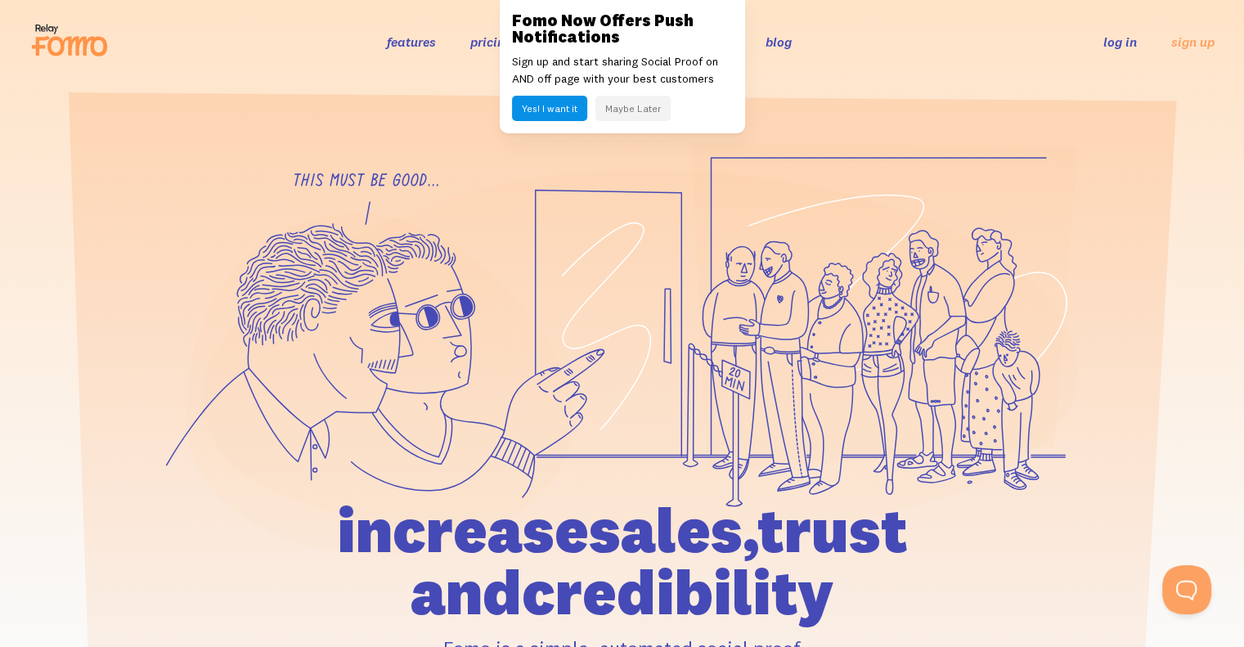
click at [657, 104] on button "Maybe Later" at bounding box center [633, 108] width 75 height 25
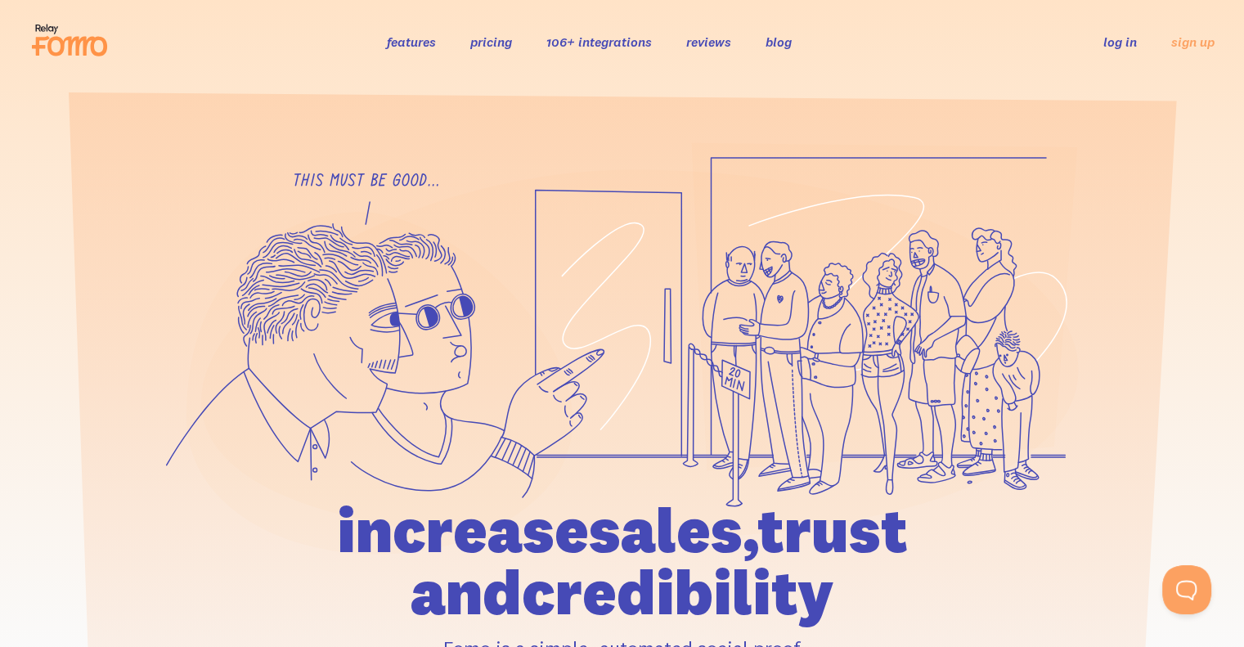
click at [486, 35] on link "pricing" at bounding box center [491, 42] width 42 height 16
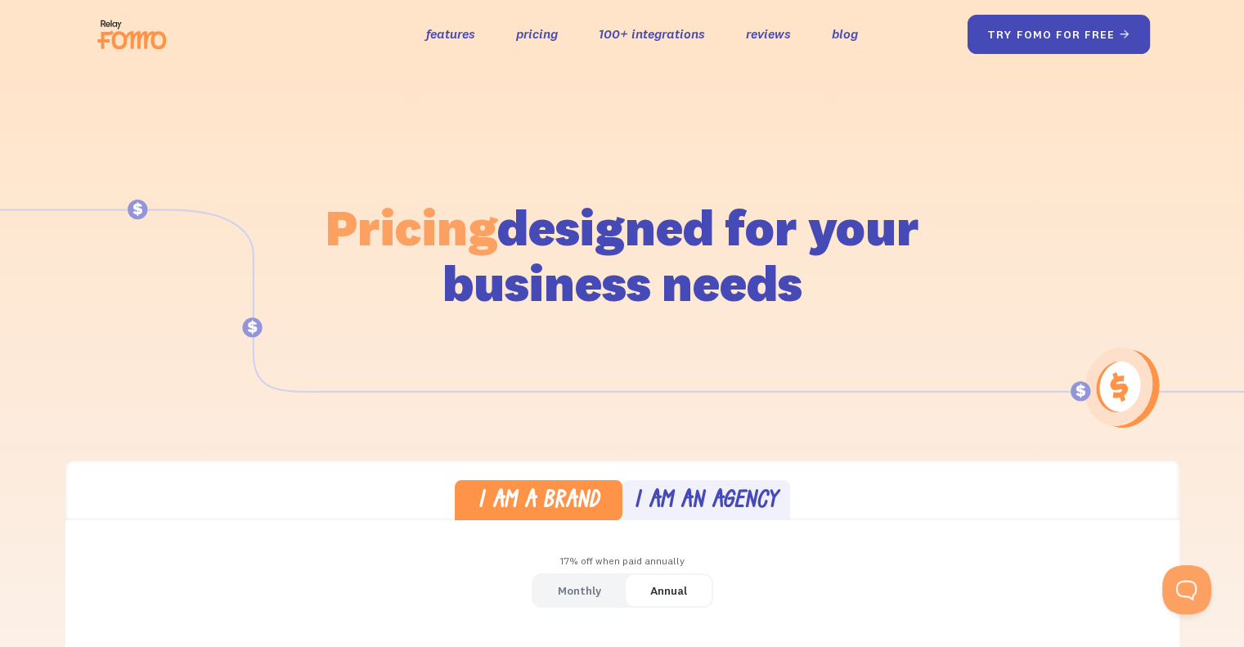
click at [1060, 42] on link "try fomo for free " at bounding box center [1058, 34] width 183 height 39
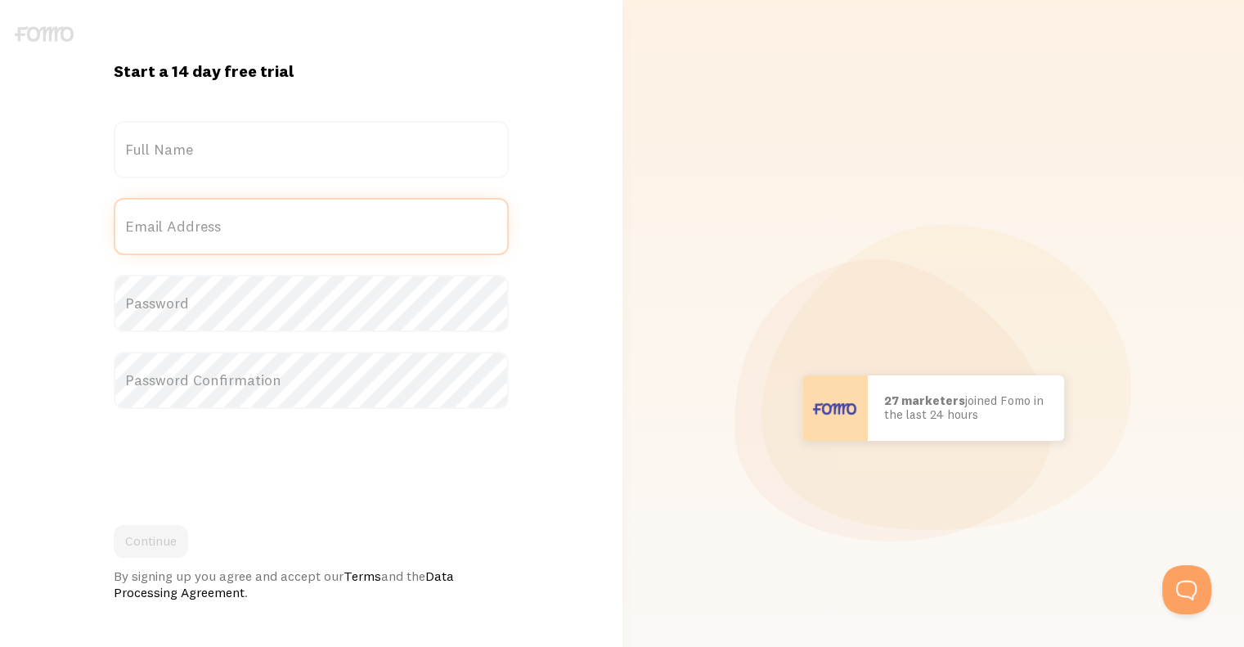
type input "[PERSON_NAME][EMAIL_ADDRESS][DOMAIN_NAME]"
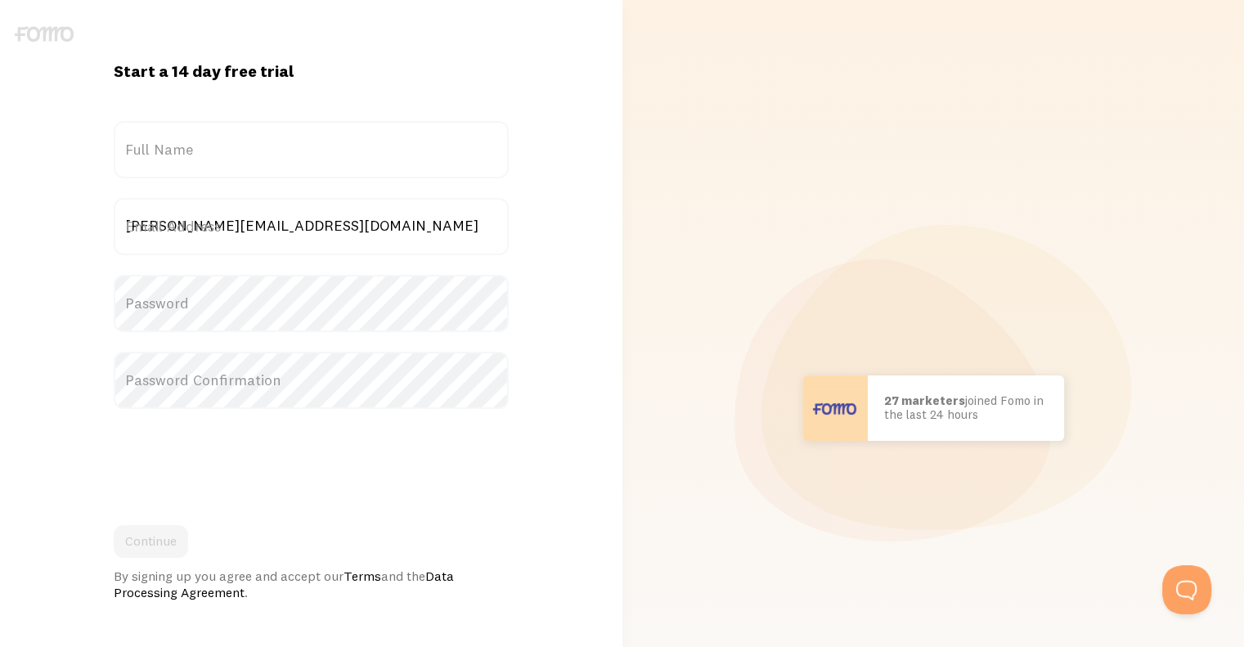
click at [160, 216] on label "Email Address" at bounding box center [311, 226] width 395 height 57
click at [160, 216] on input "[PERSON_NAME][EMAIL_ADDRESS][DOMAIN_NAME]" at bounding box center [311, 226] width 395 height 57
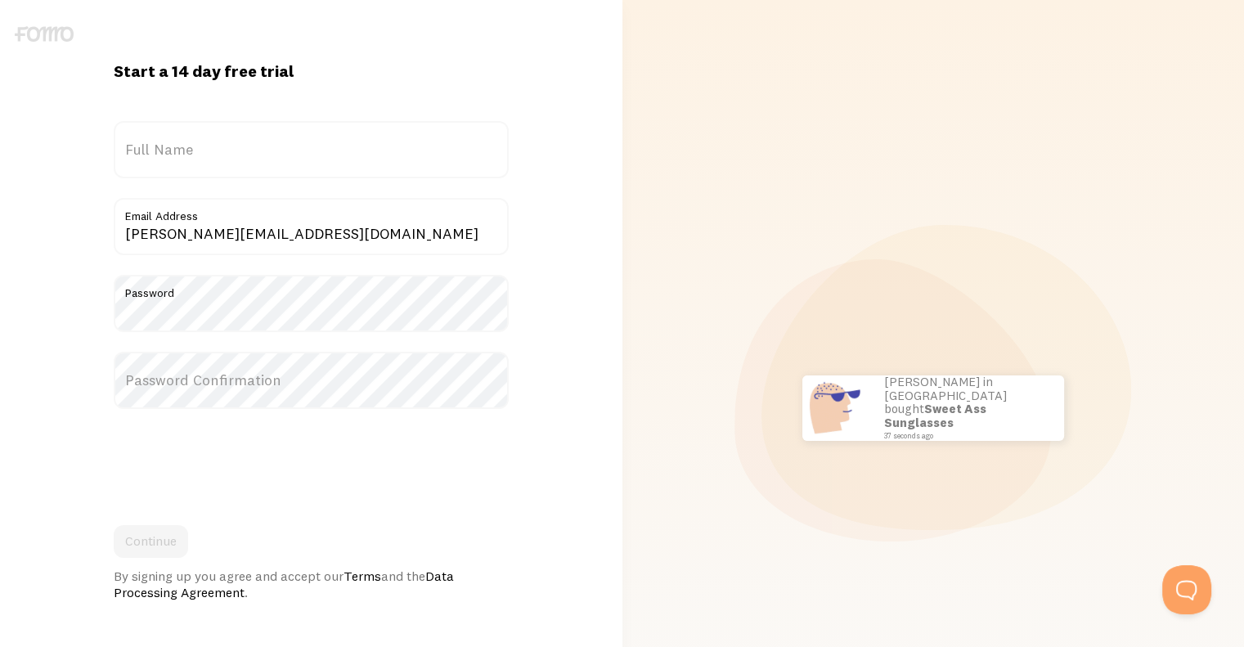
click at [335, 164] on label "Full Name" at bounding box center [311, 149] width 395 height 57
click at [335, 164] on input "Full Name" at bounding box center [311, 149] width 395 height 57
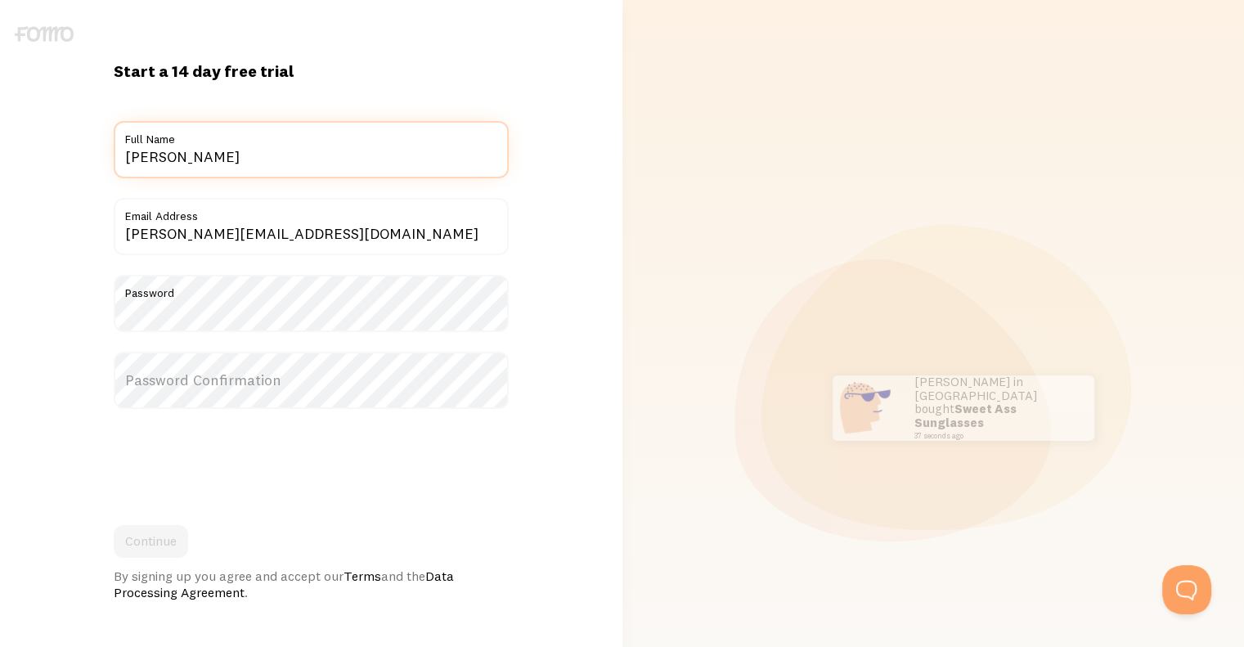
type input "[PERSON_NAME]"
click at [60, 234] on div "Start a 14 day free trial {{ count }} people signed up today! Title siham Full …" at bounding box center [311, 408] width 623 height 695
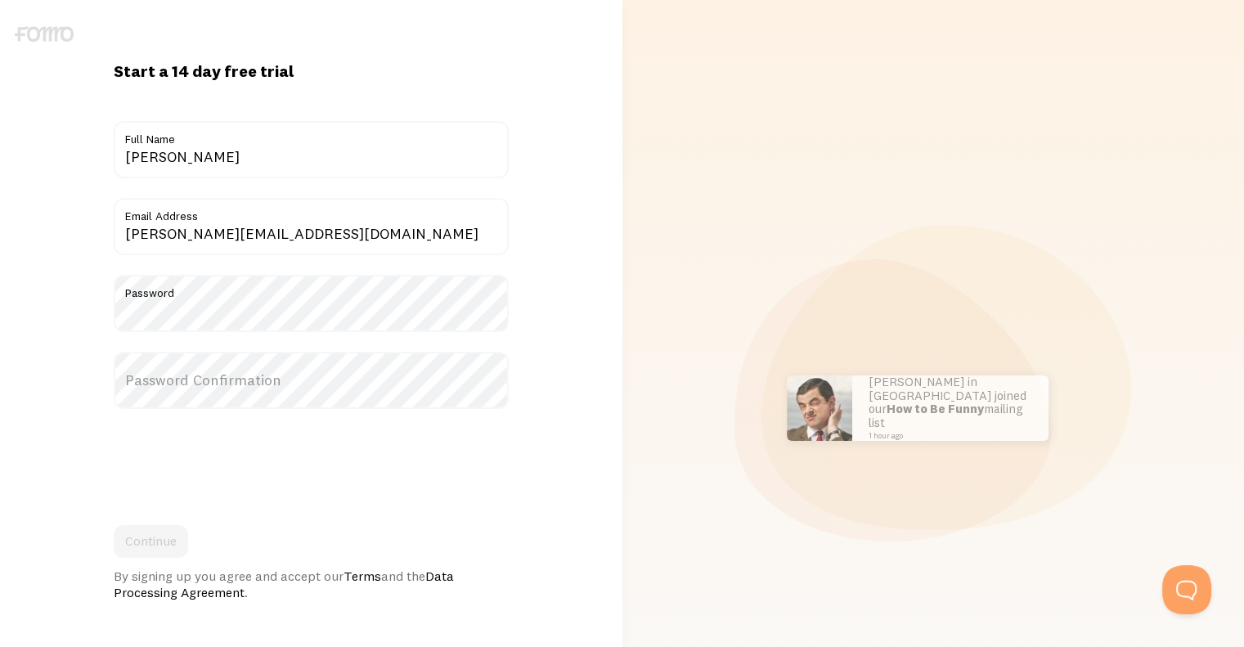
click at [189, 375] on label "Password Confirmation" at bounding box center [311, 380] width 395 height 57
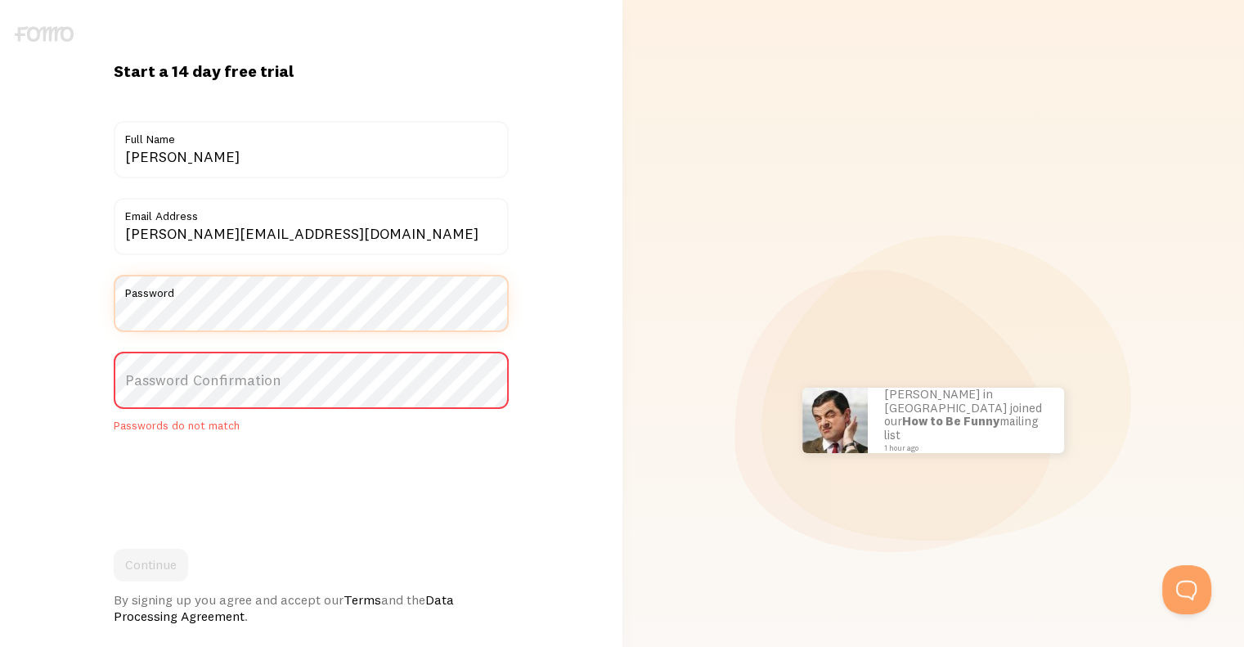
click at [62, 295] on div "Start a 14 day free trial {{ count }} people signed up today! Title siham Full …" at bounding box center [311, 420] width 623 height 719
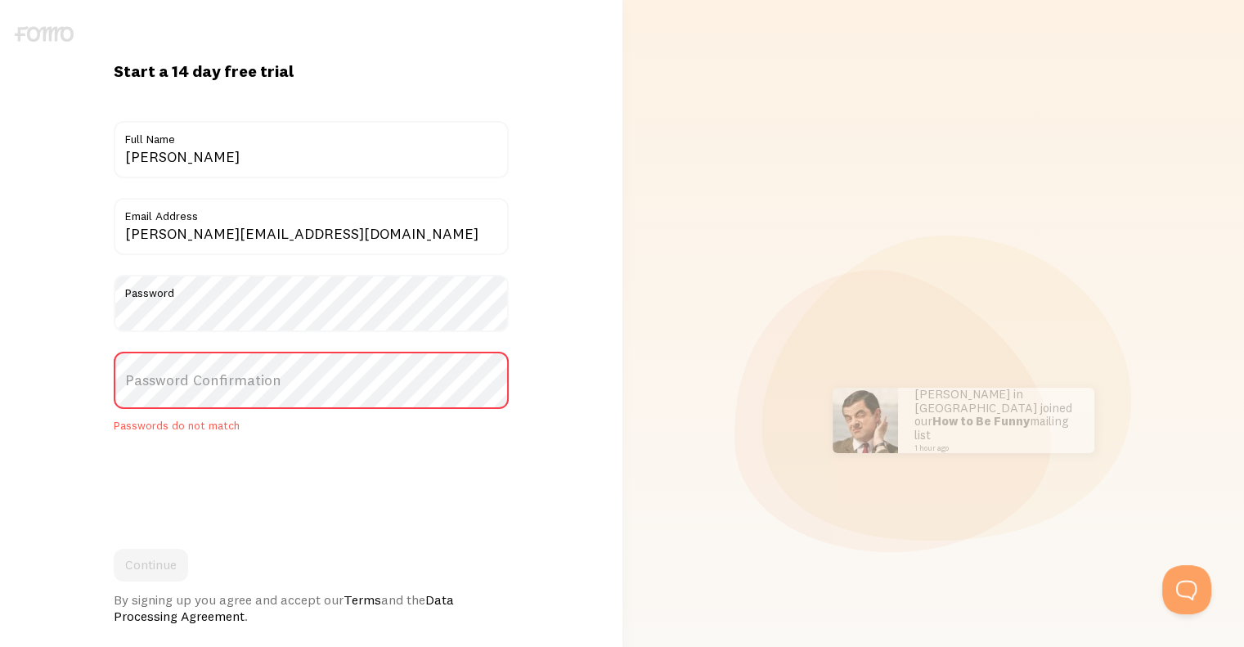
drag, startPoint x: 110, startPoint y: 313, endPoint x: 79, endPoint y: 325, distance: 33.1
click at [79, 325] on div "Start a 14 day free trial {{ count }} people signed up today! Title siham Full …" at bounding box center [311, 420] width 623 height 719
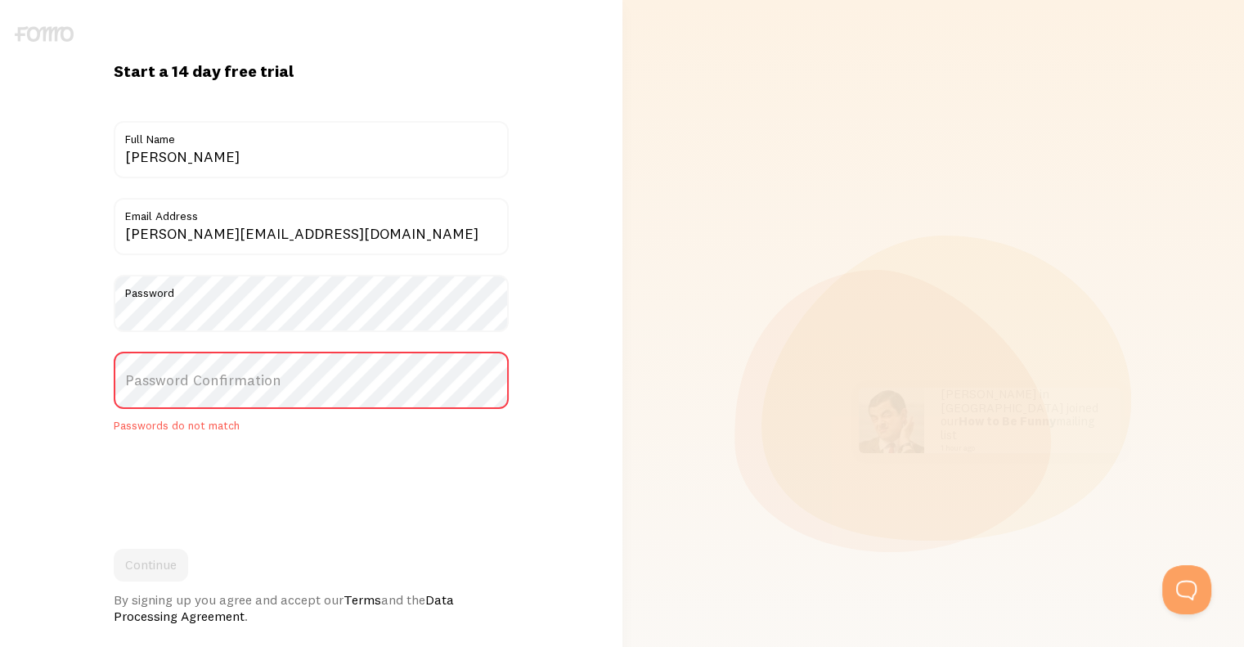
click at [173, 378] on label "Password Confirmation" at bounding box center [311, 380] width 395 height 57
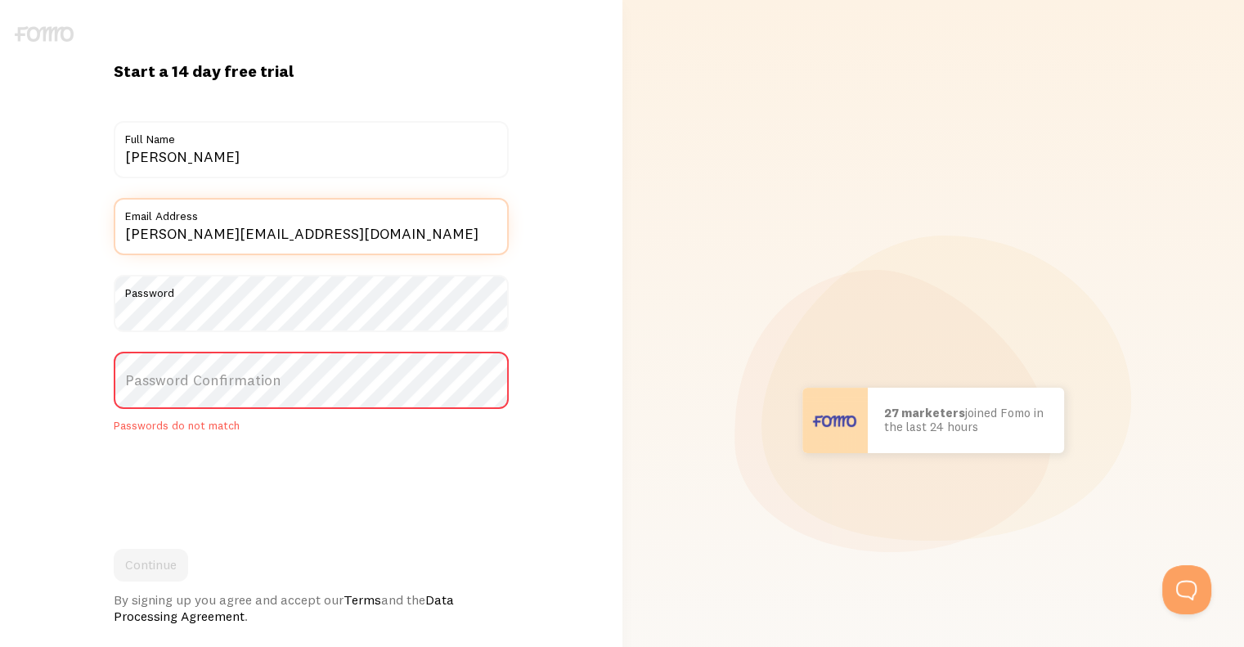
click at [268, 248] on input "[PERSON_NAME][EMAIL_ADDRESS][DOMAIN_NAME]" at bounding box center [311, 226] width 395 height 57
drag, startPoint x: 351, startPoint y: 245, endPoint x: 49, endPoint y: 235, distance: 302.0
click at [49, 235] on div "Start a 14 day free trial {{ count }} people signed up today! Title siham Full …" at bounding box center [311, 420] width 623 height 719
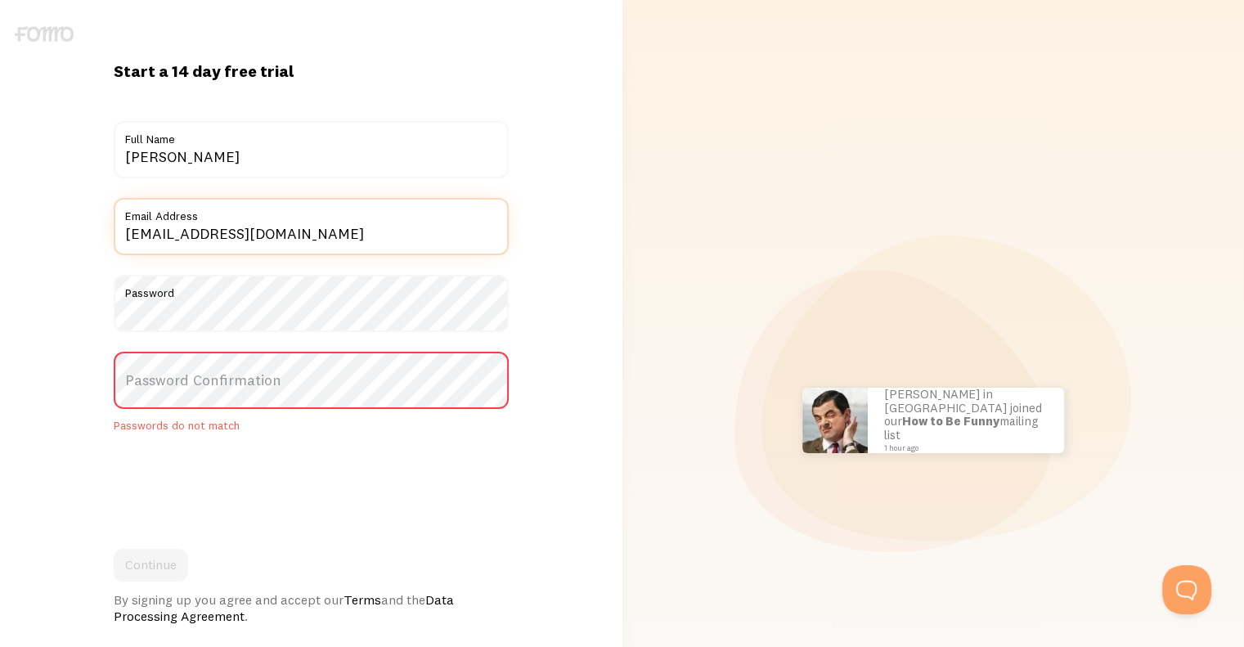
type input "personnalisationacademie@gmail.com"
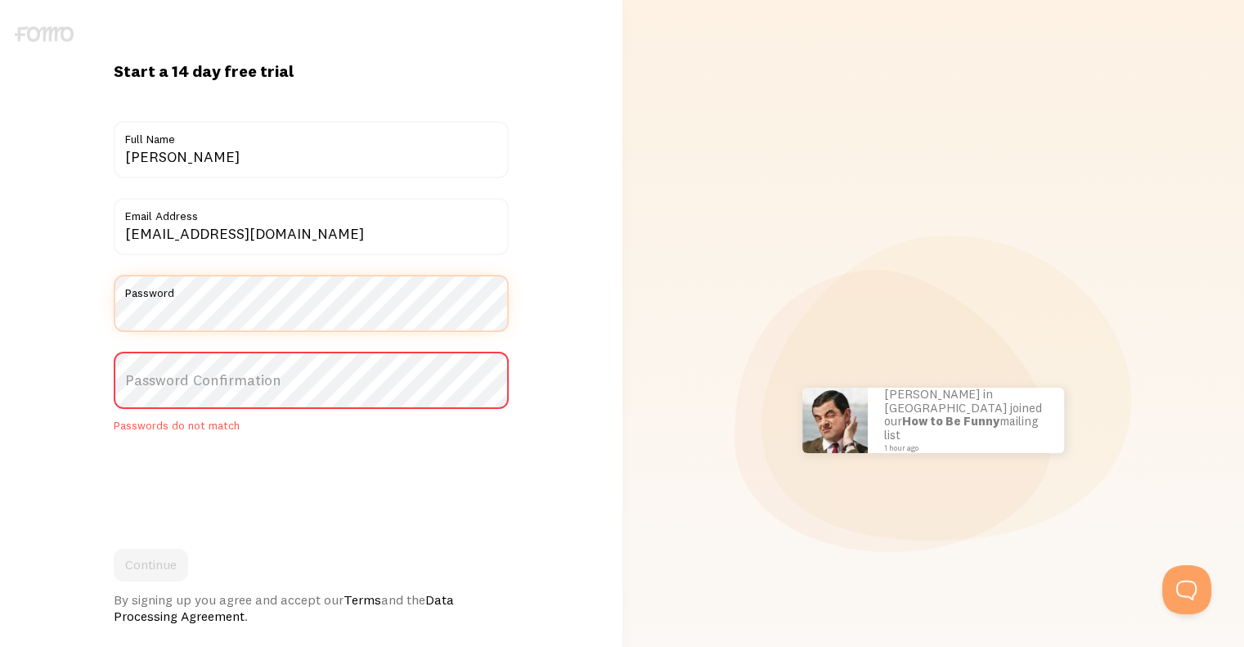
click at [0, 310] on div "Start a 14 day free trial {{ count }} people signed up today! Title siham Full …" at bounding box center [311, 420] width 623 height 840
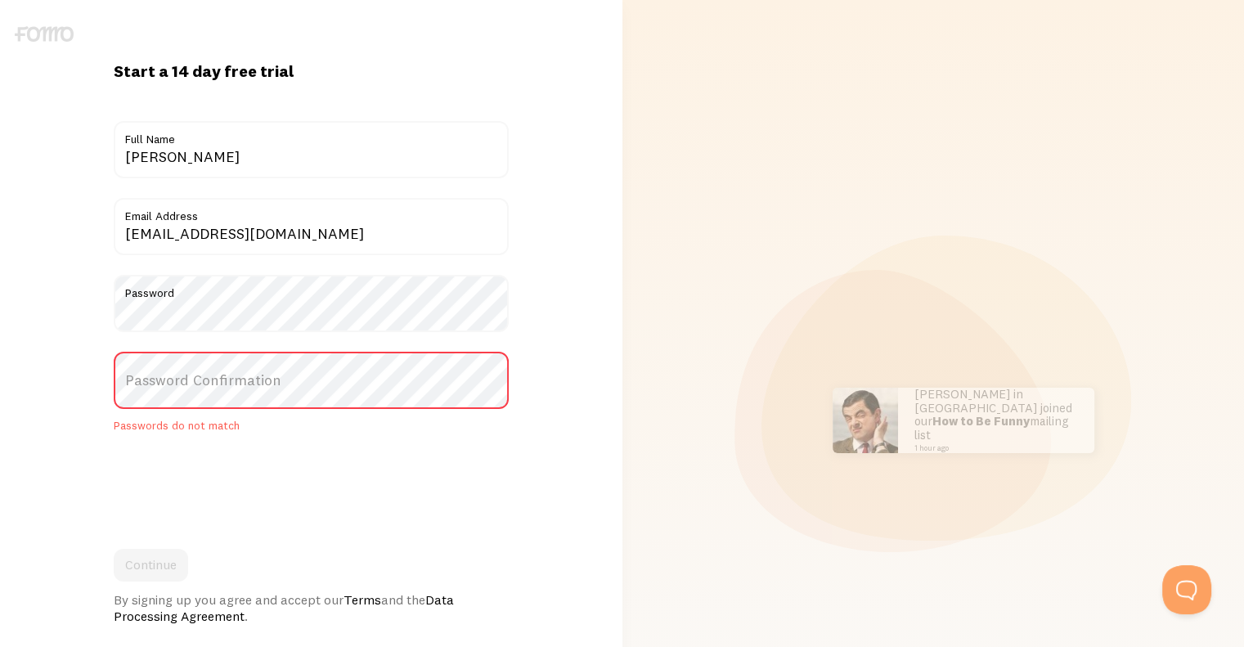
click at [281, 364] on label "Password Confirmation" at bounding box center [311, 380] width 395 height 57
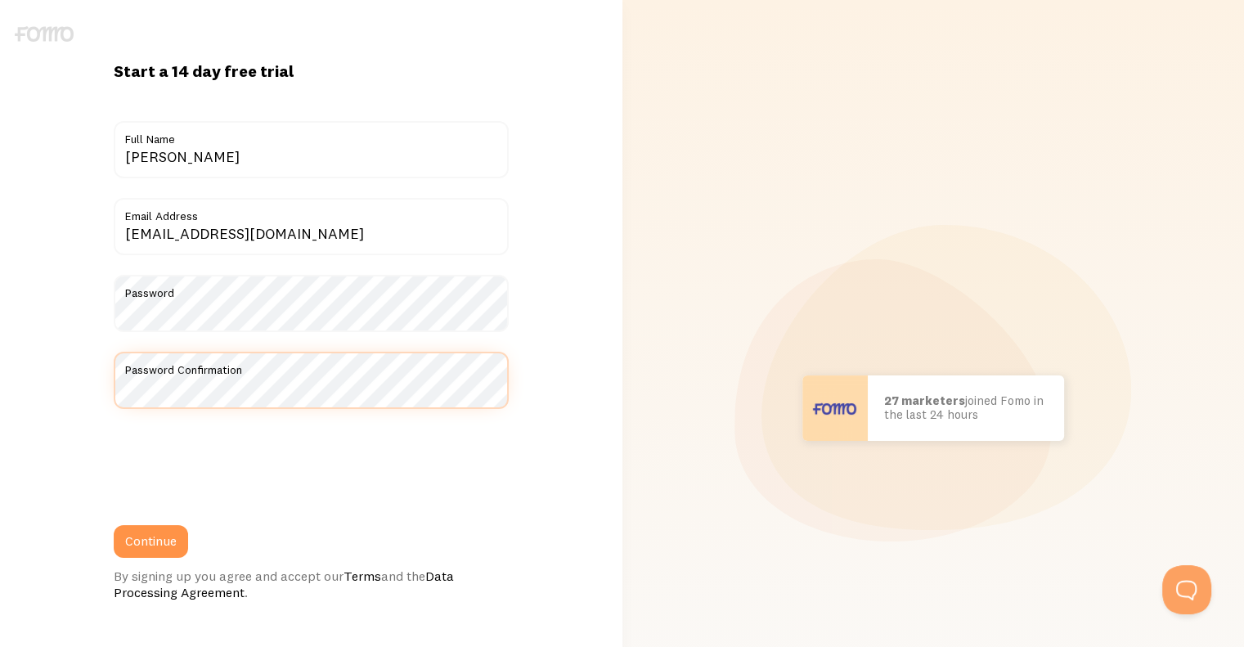
click at [114, 525] on button "Continue" at bounding box center [151, 541] width 74 height 33
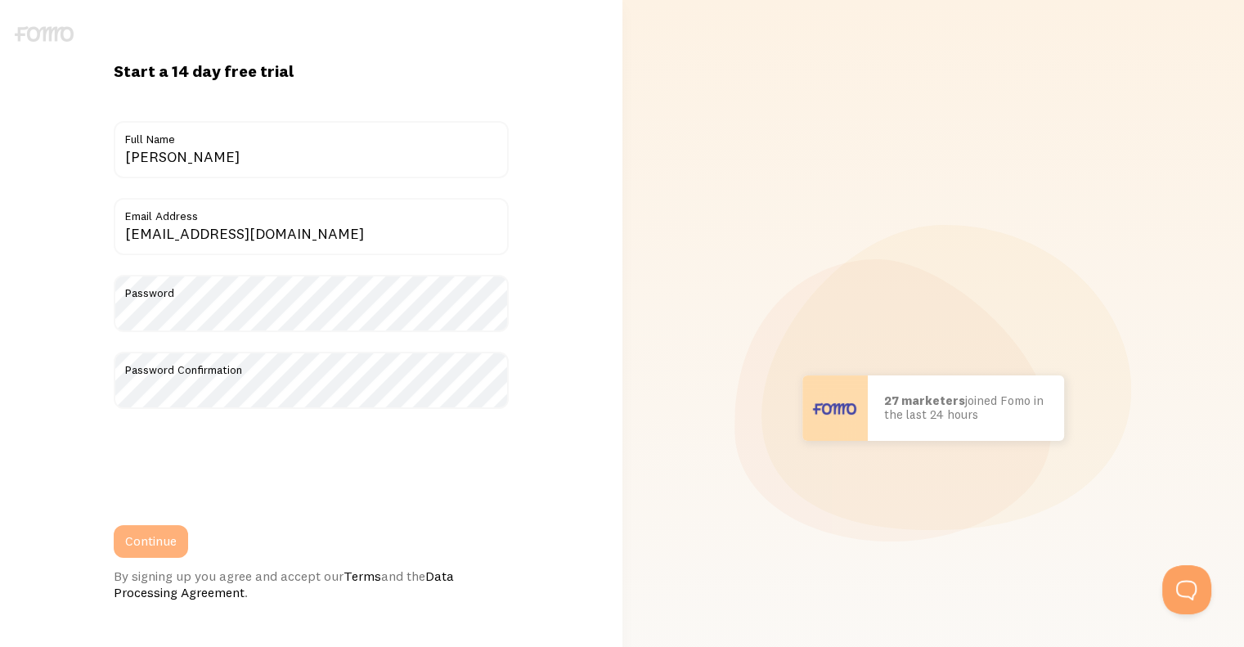
click at [170, 529] on button "Continue" at bounding box center [151, 541] width 74 height 33
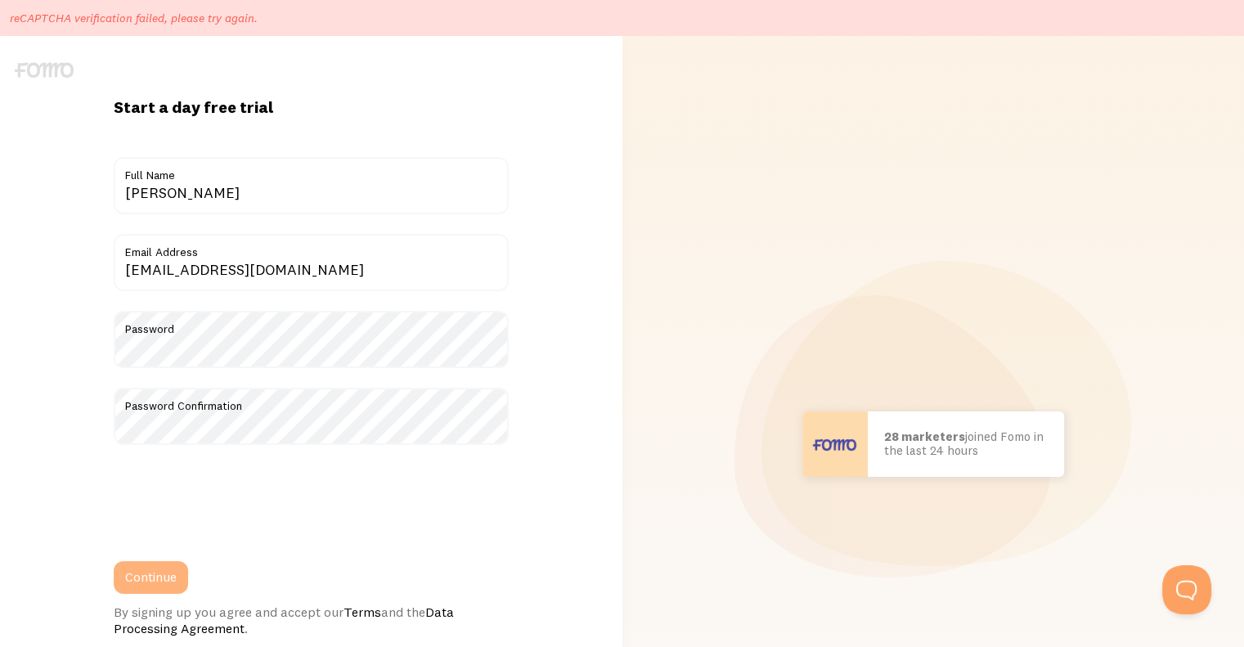
click at [149, 569] on button "Continue" at bounding box center [151, 577] width 74 height 33
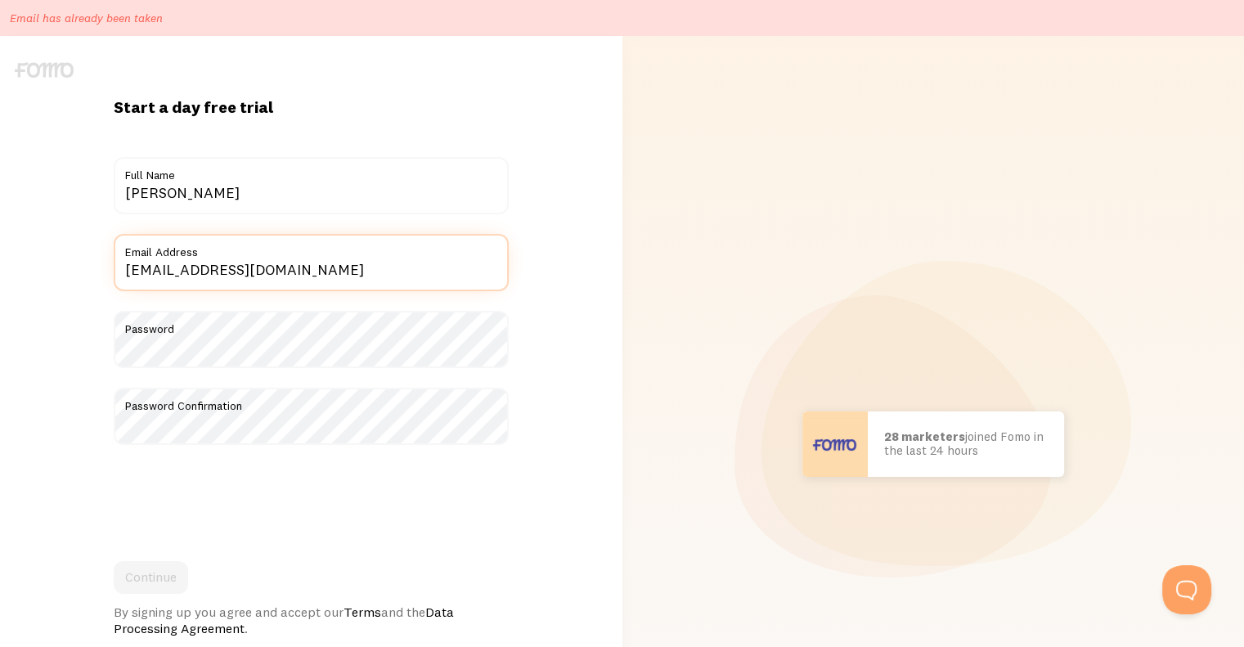
drag, startPoint x: 339, startPoint y: 259, endPoint x: 65, endPoint y: 232, distance: 274.5
click at [65, 232] on div "Start a day free trial {{ count }} people signed up [DATE]! Title [PERSON_NAME]…" at bounding box center [311, 444] width 623 height 695
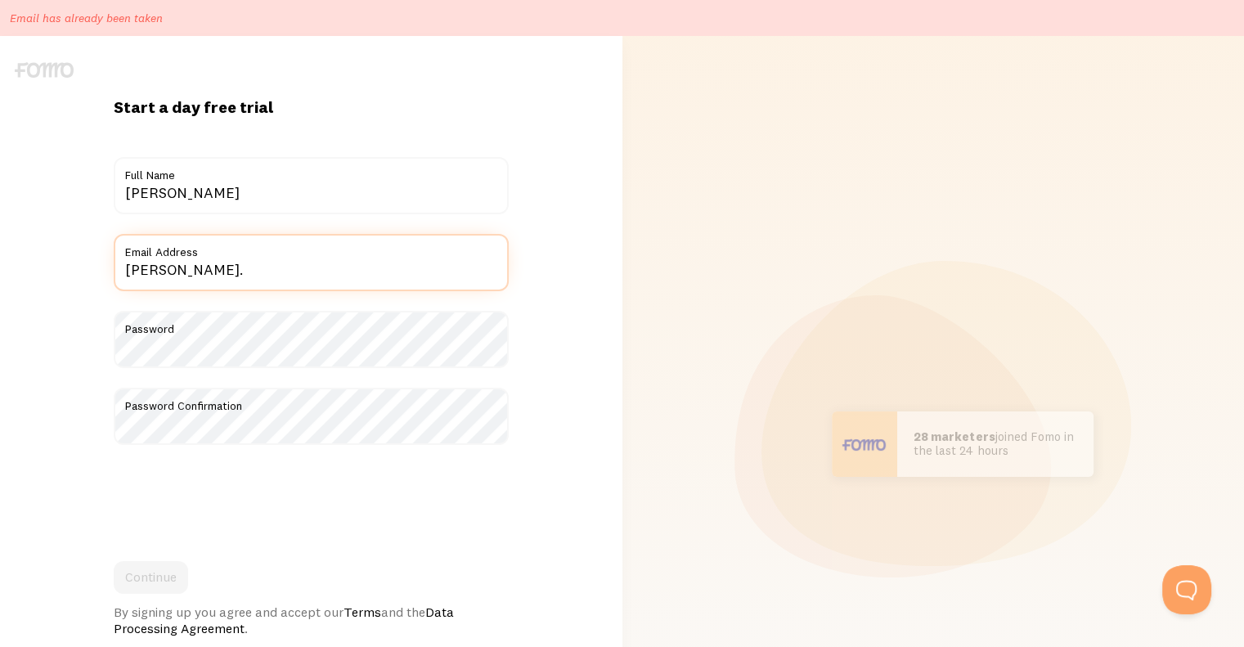
type input "[PERSON_NAME][EMAIL_ADDRESS][DOMAIN_NAME]"
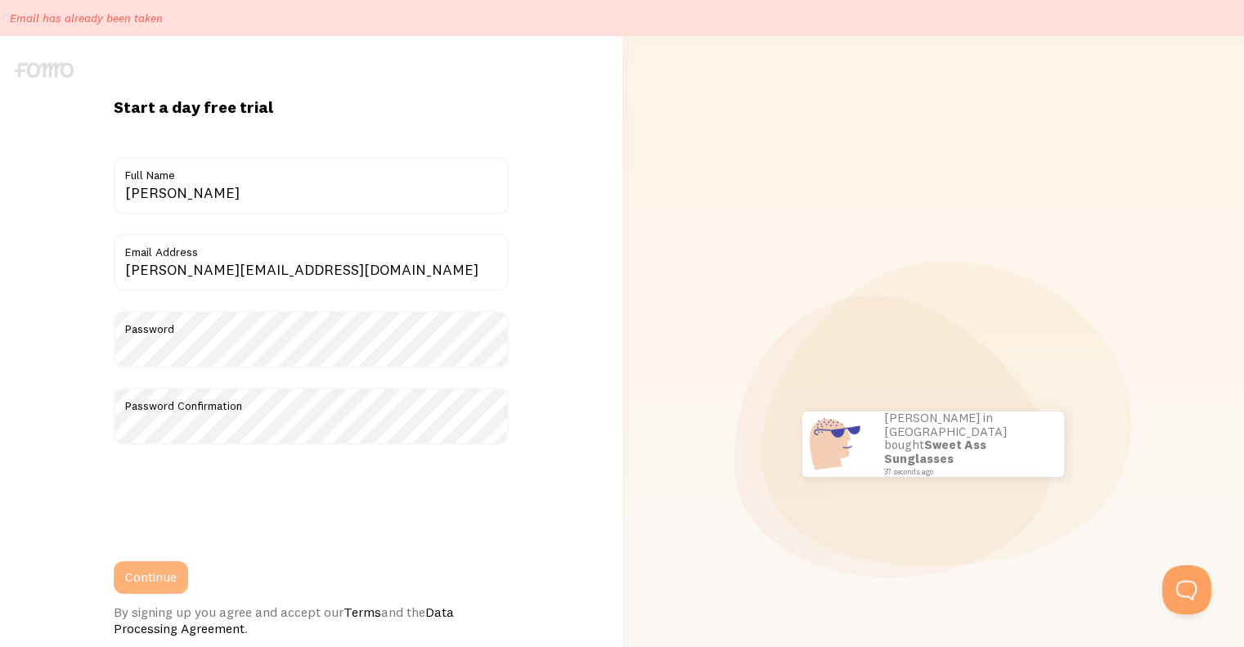
click at [162, 572] on button "Continue" at bounding box center [151, 577] width 74 height 33
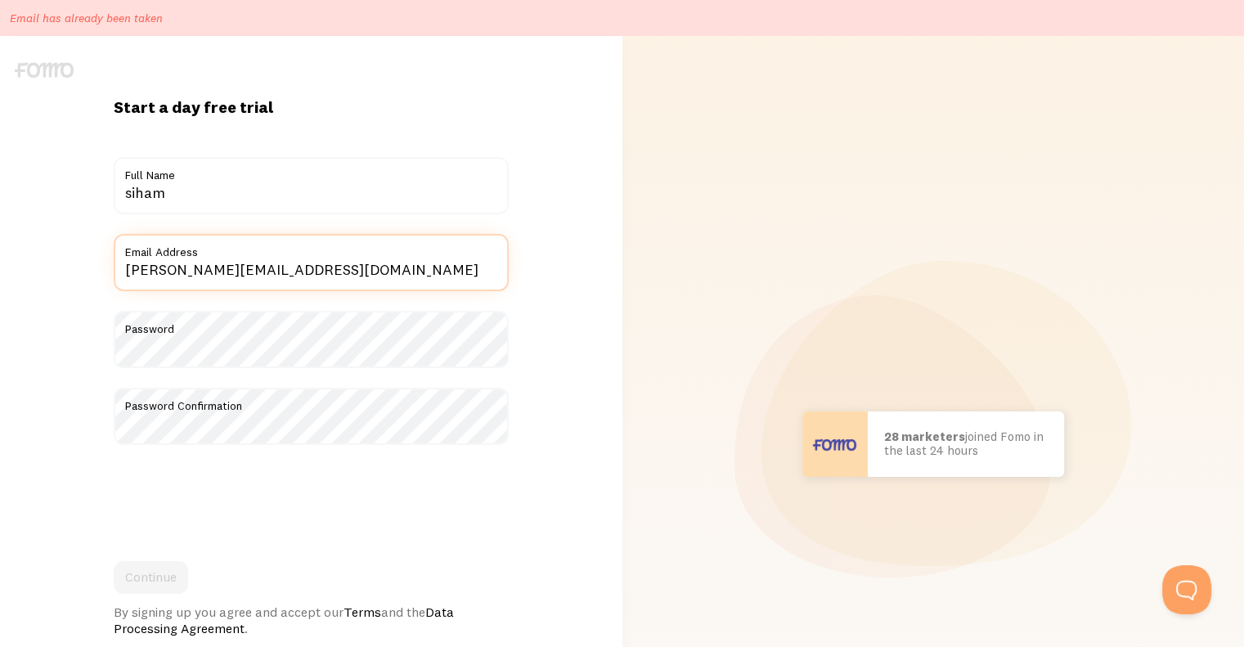
drag, startPoint x: 304, startPoint y: 275, endPoint x: 0, endPoint y: 263, distance: 303.7
click at [0, 263] on div "Start a day free trial {{ count }} people signed up [DATE]! Title [PERSON_NAME]…" at bounding box center [311, 444] width 623 height 816
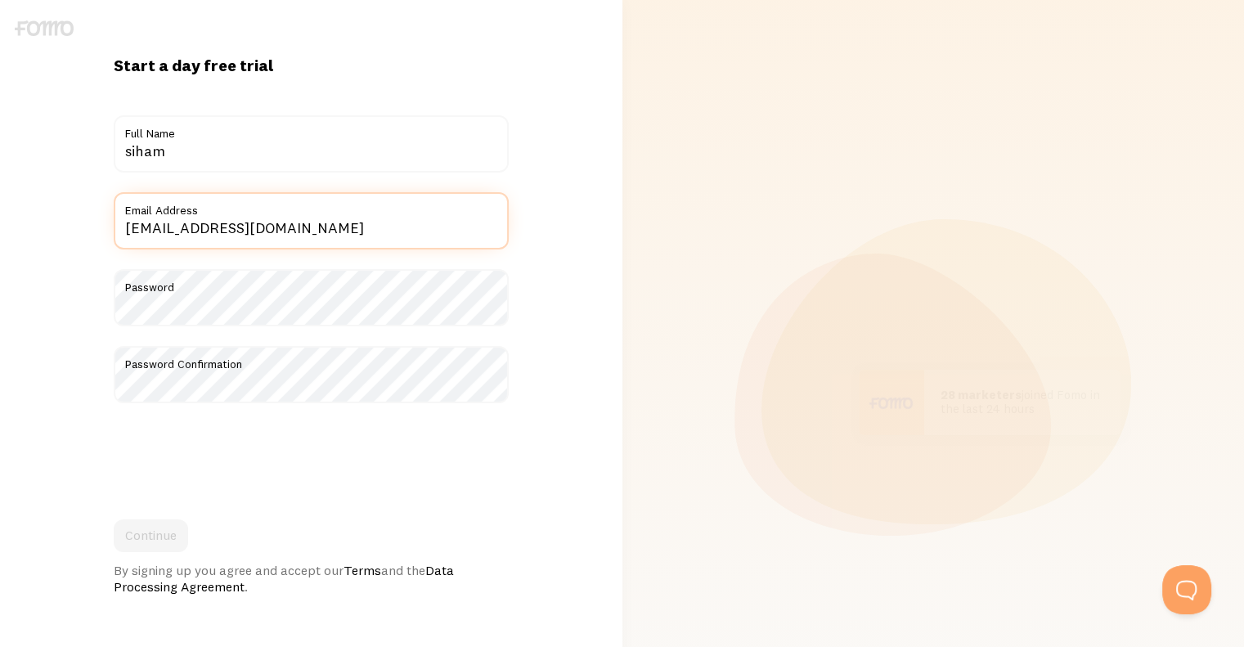
type input "[EMAIL_ADDRESS][DOMAIN_NAME]"
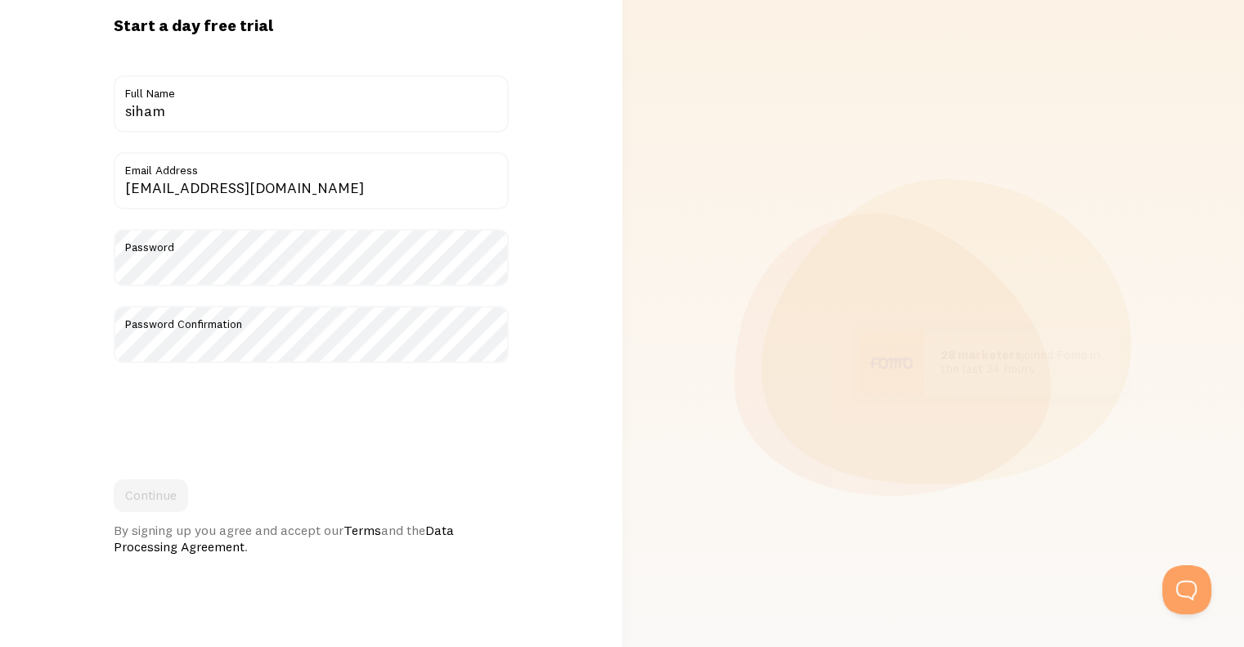
click at [121, 483] on div "Continue By signing up you agree and accept our Terms and the Data Processing A…" at bounding box center [311, 516] width 395 height 75
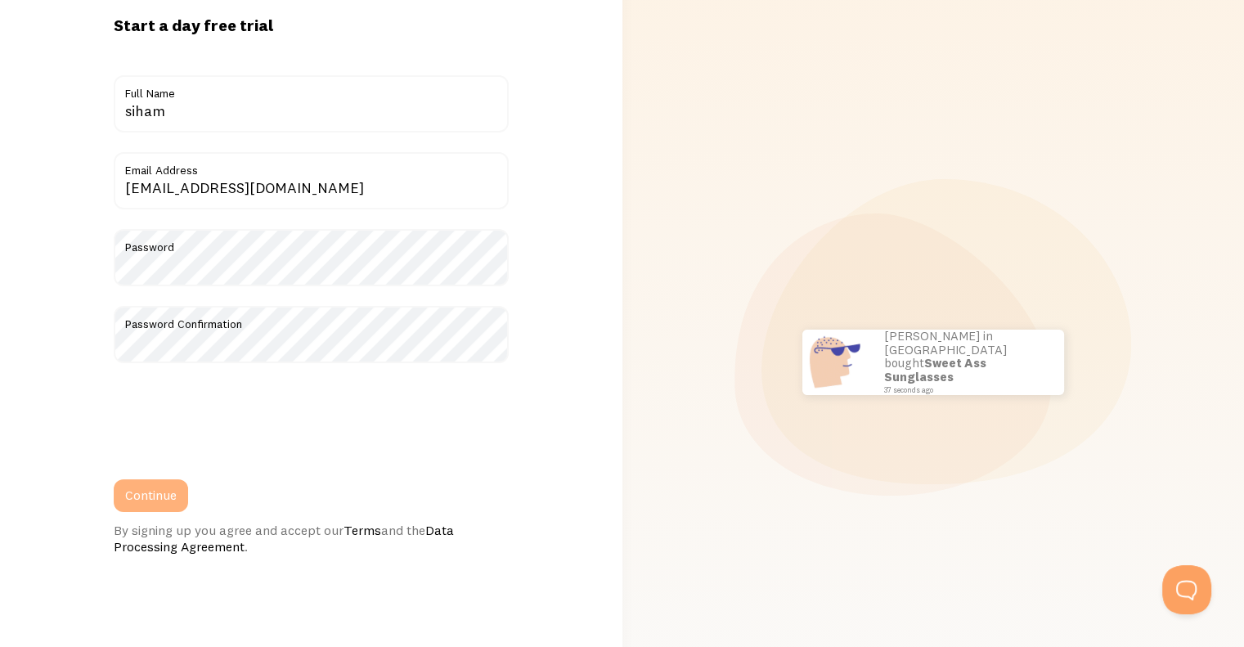
click at [157, 500] on button "Continue" at bounding box center [151, 495] width 74 height 33
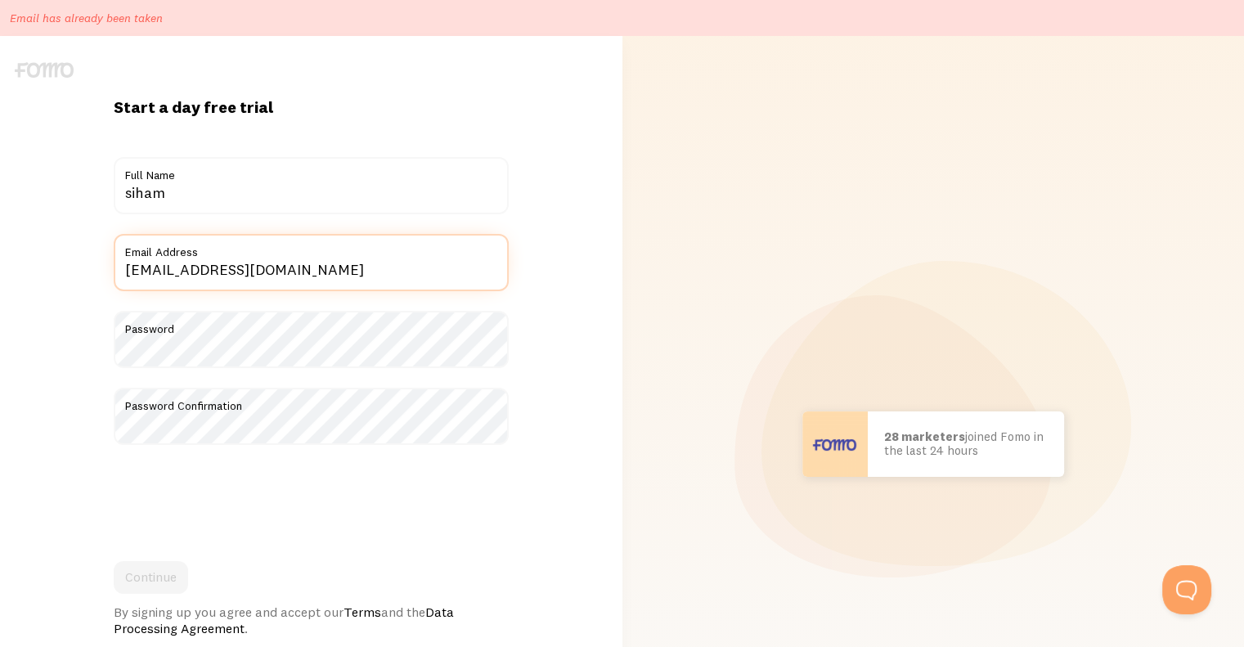
drag, startPoint x: 349, startPoint y: 267, endPoint x: 43, endPoint y: 264, distance: 306.8
click at [43, 264] on div "Start a day free trial {{ count }} people signed up [DATE]! Title [PERSON_NAME]…" at bounding box center [311, 444] width 623 height 695
type input "[EMAIL_ADDRESS][DOMAIN_NAME]"
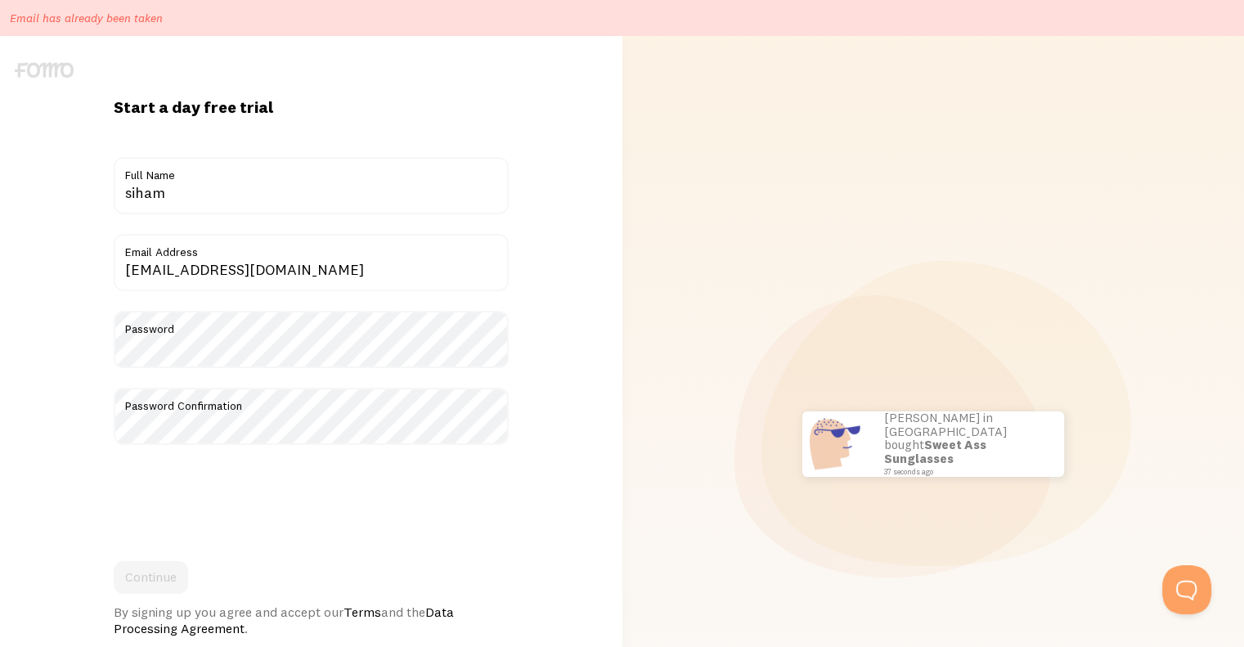
click at [43, 264] on div "Start a day free trial {{ count }} people signed up [DATE]! Title [PERSON_NAME]…" at bounding box center [311, 444] width 623 height 695
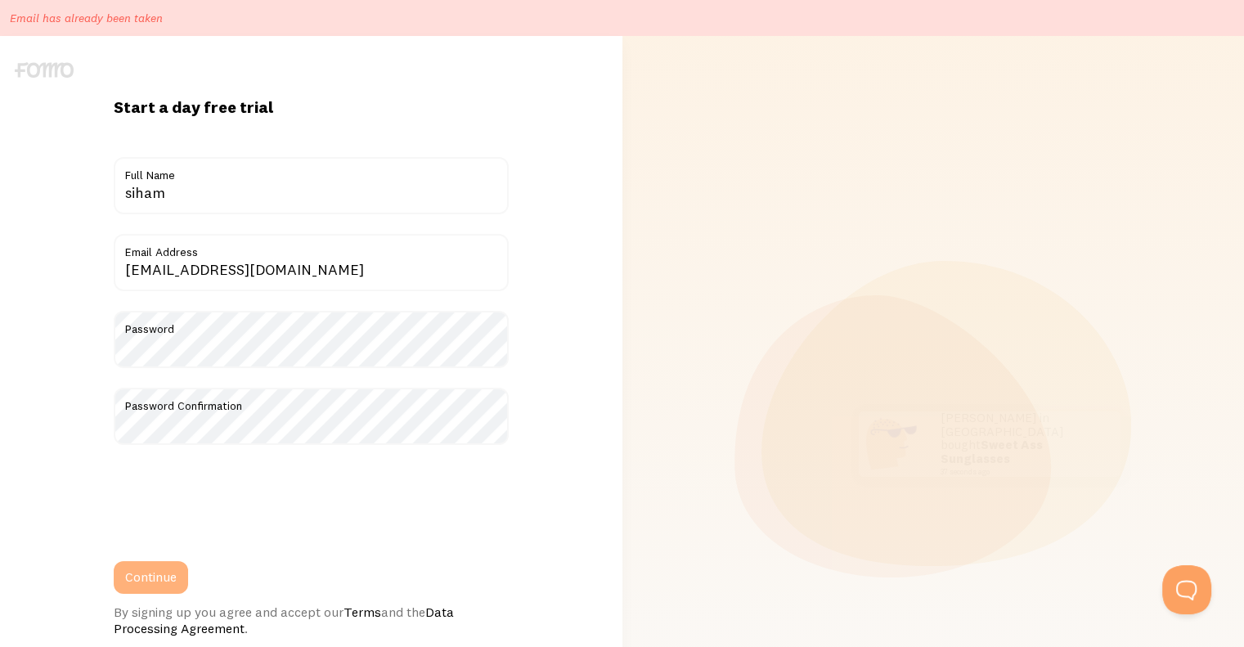
click at [161, 575] on button "Continue" at bounding box center [151, 577] width 74 height 33
